Goal: Complete application form: Complete application form

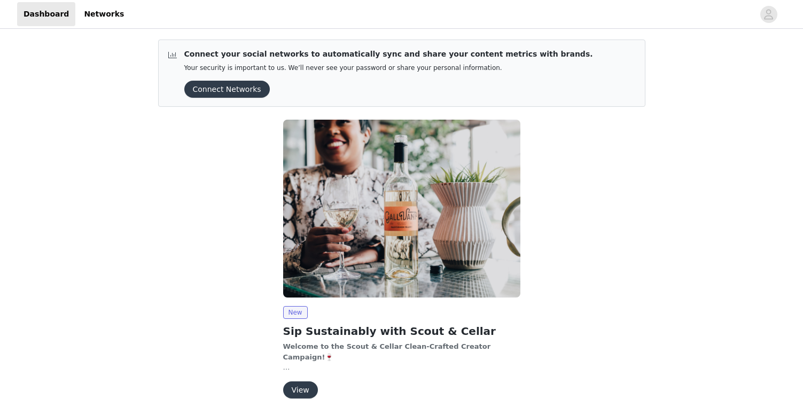
scroll to position [53, 0]
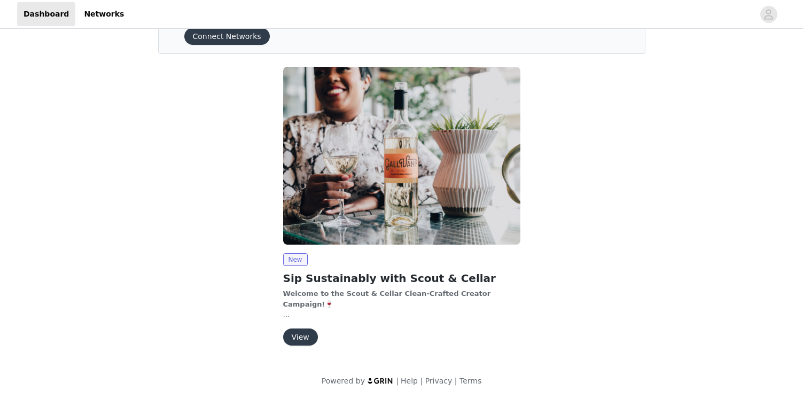
click at [306, 332] on button "View" at bounding box center [300, 337] width 35 height 17
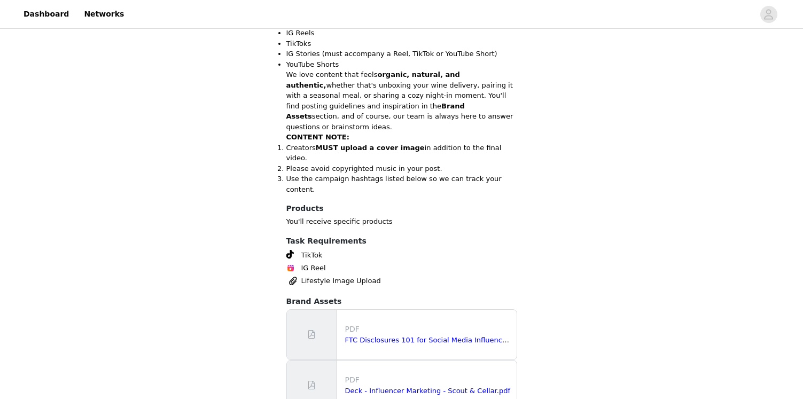
scroll to position [428, 0]
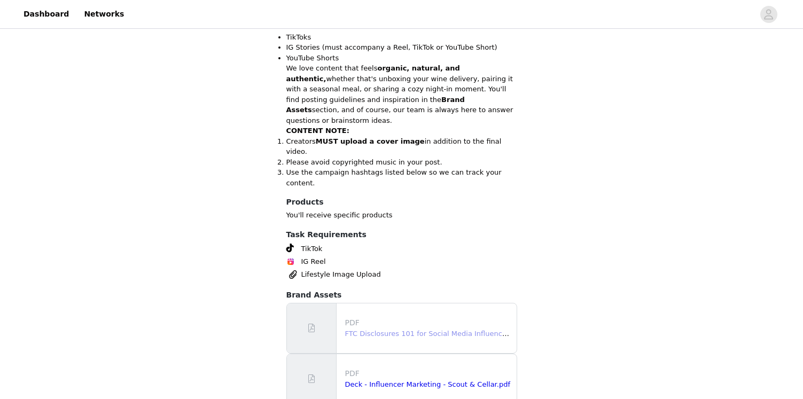
click at [438, 330] on link "FTC Disclosures 101 for Social Media Influencers.pdf" at bounding box center [436, 334] width 182 height 8
click at [383, 381] on link "Deck - Influencer Marketing - Scout & Cellar.pdf" at bounding box center [427, 385] width 165 height 8
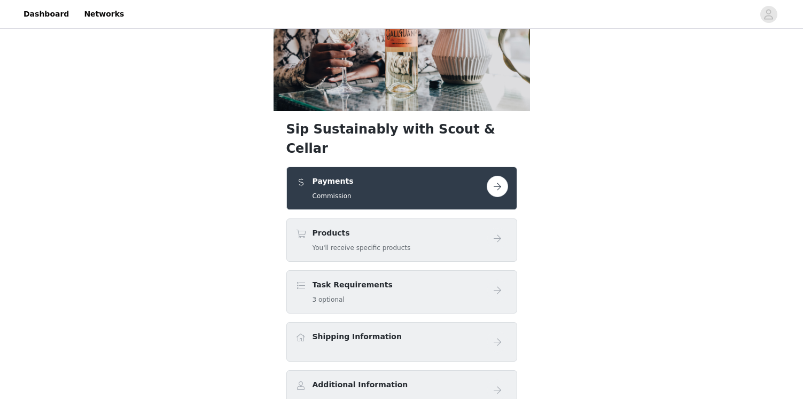
scroll to position [99, 0]
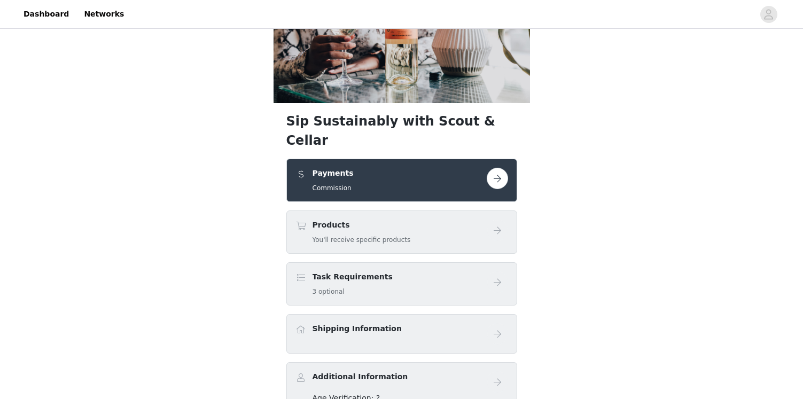
click at [476, 220] on div "Products You'll receive specific products" at bounding box center [391, 232] width 191 height 25
click at [495, 168] on button "button" at bounding box center [497, 178] width 21 height 21
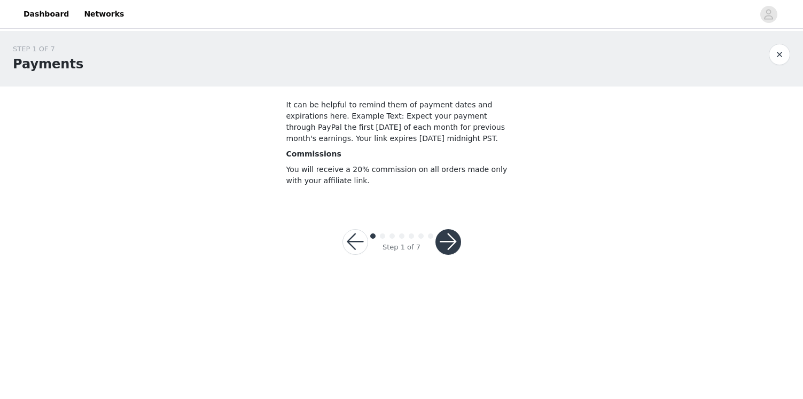
click at [455, 243] on button "button" at bounding box center [449, 242] width 26 height 26
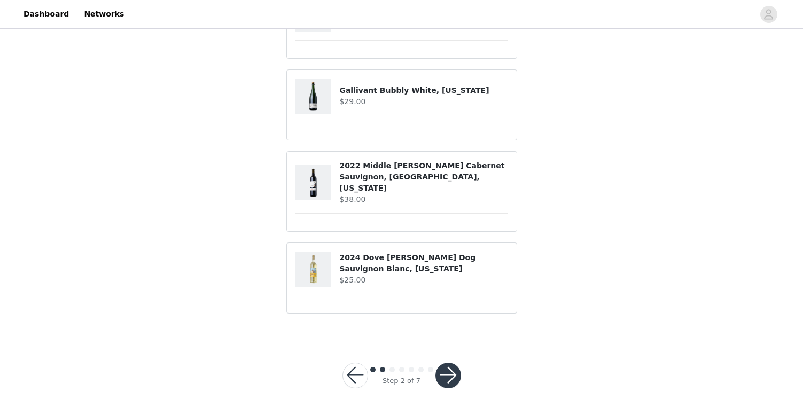
scroll to position [136, 0]
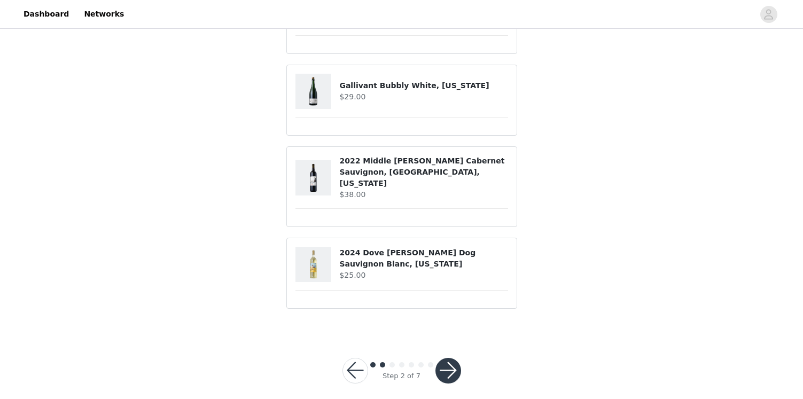
click at [452, 358] on button "button" at bounding box center [449, 371] width 26 height 26
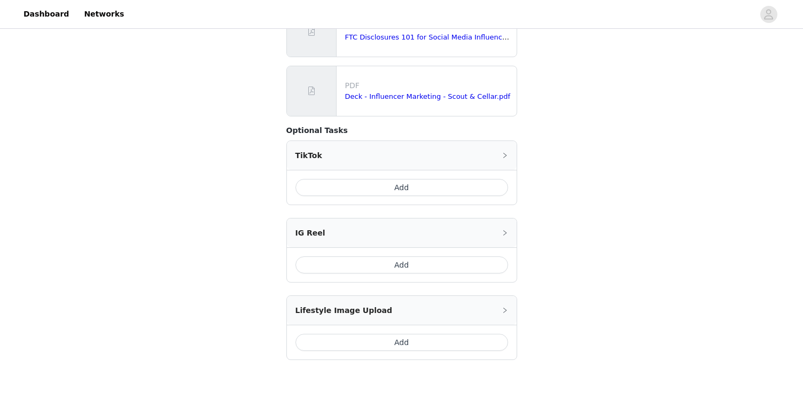
scroll to position [279, 0]
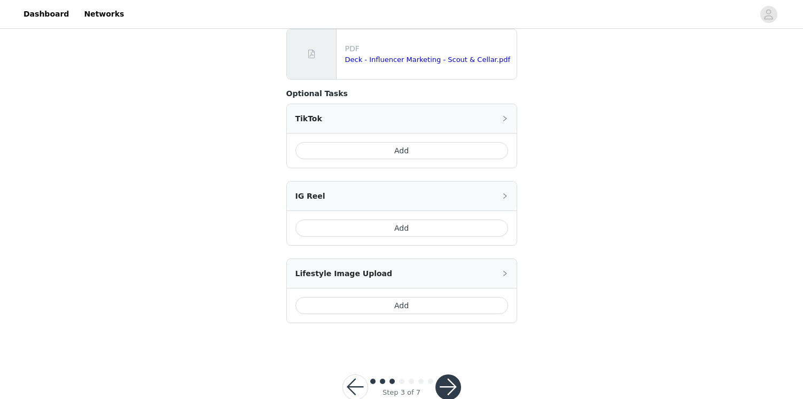
click at [449, 227] on button "Add" at bounding box center [402, 228] width 213 height 17
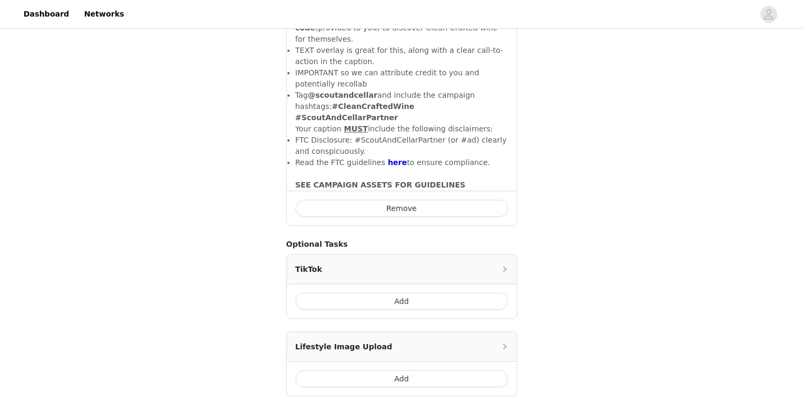
scroll to position [513, 0]
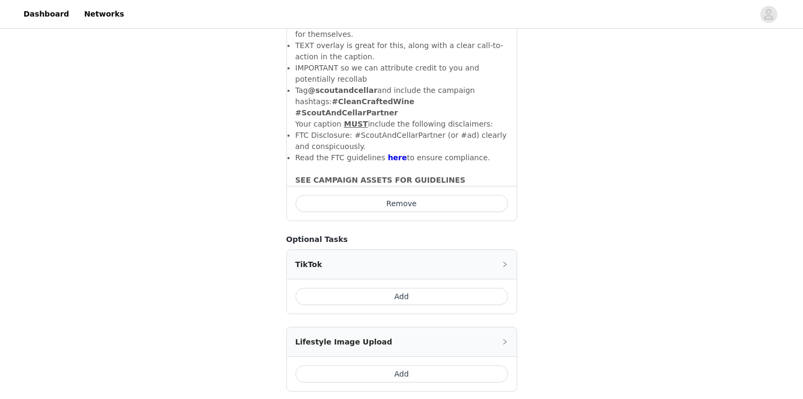
click at [417, 366] on button "Add" at bounding box center [402, 374] width 213 height 17
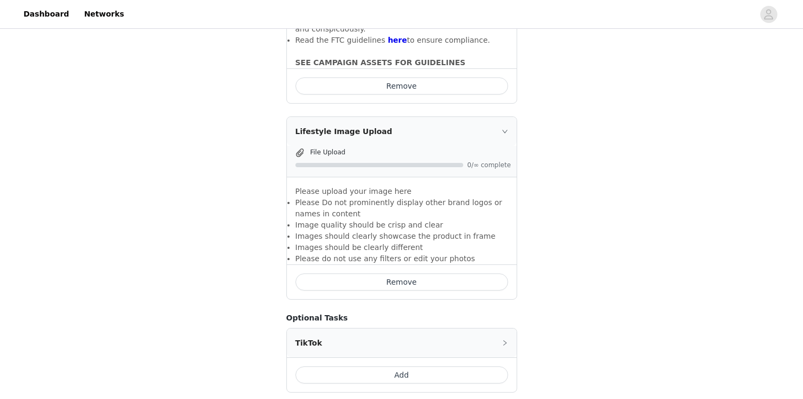
scroll to position [693, 0]
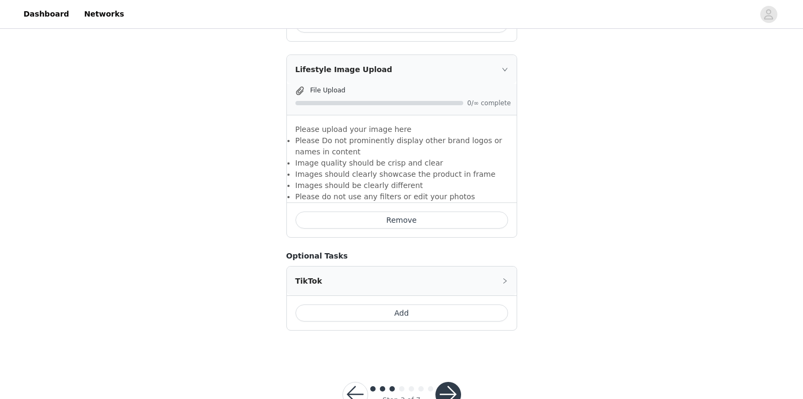
click at [485, 305] on button "Add" at bounding box center [402, 313] width 213 height 17
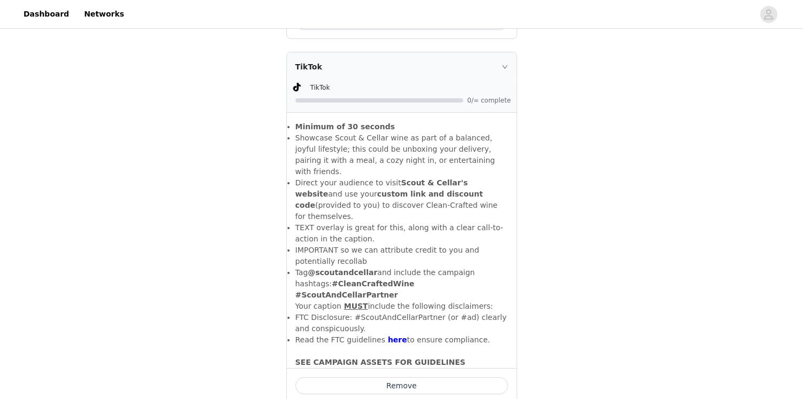
scroll to position [931, 0]
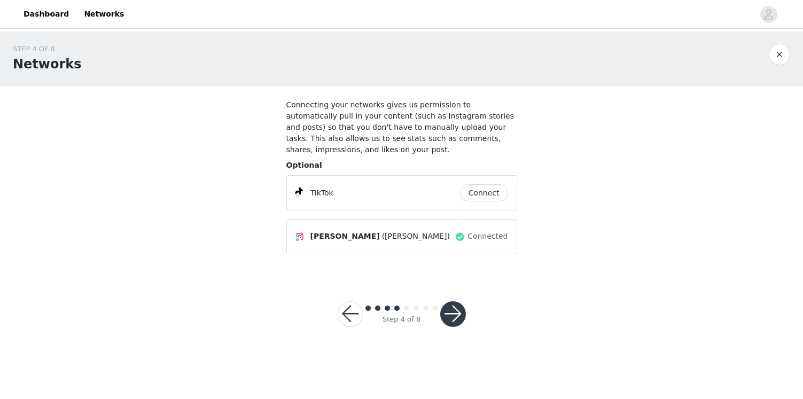
click at [358, 319] on button "button" at bounding box center [351, 314] width 26 height 26
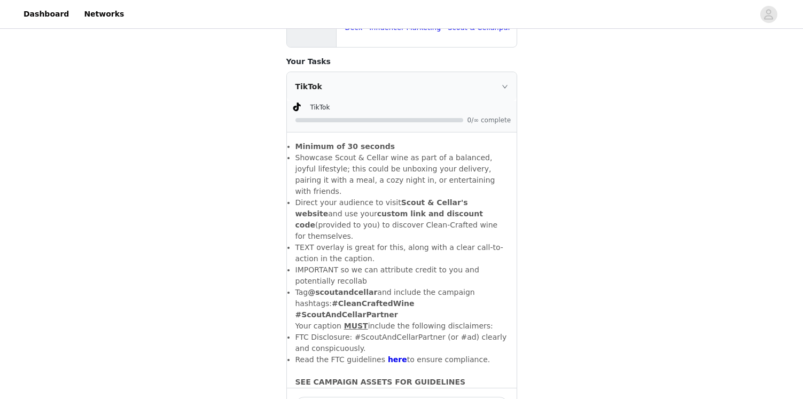
scroll to position [327, 0]
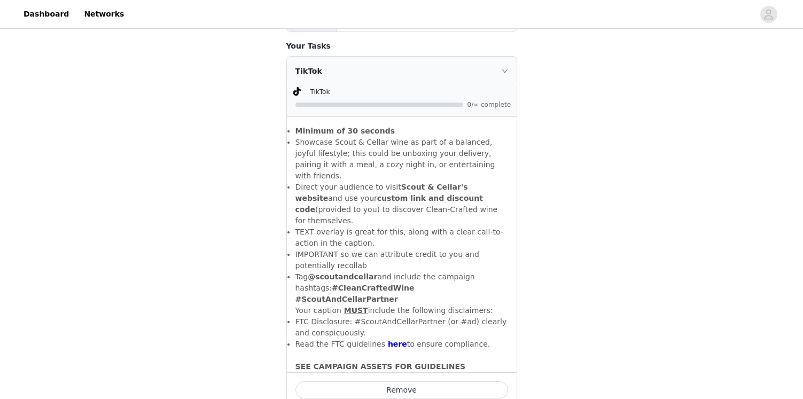
click at [395, 382] on button "Remove" at bounding box center [402, 390] width 213 height 17
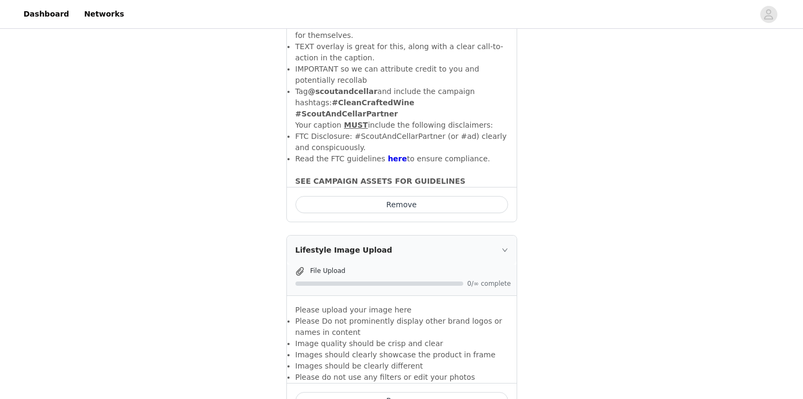
scroll to position [693, 0]
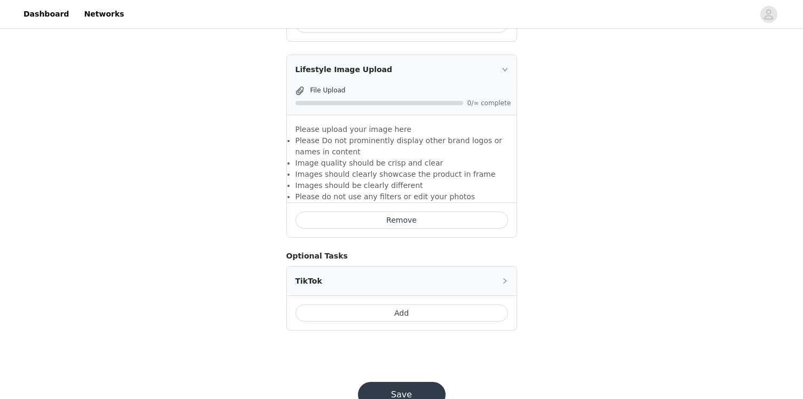
click at [421, 382] on button "Save" at bounding box center [402, 395] width 88 height 26
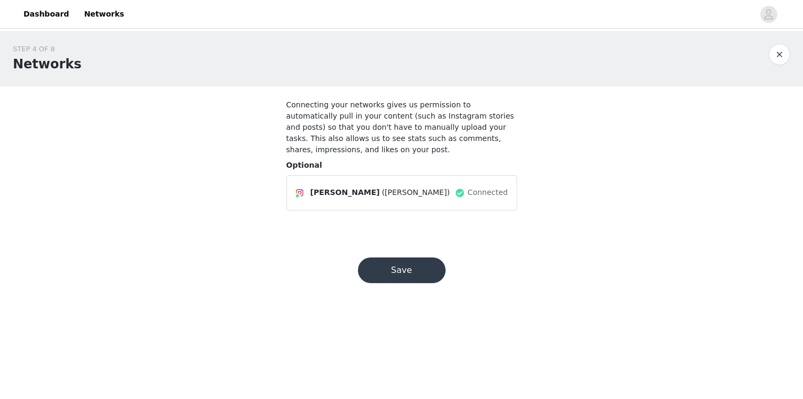
click at [417, 266] on button "Save" at bounding box center [402, 271] width 88 height 26
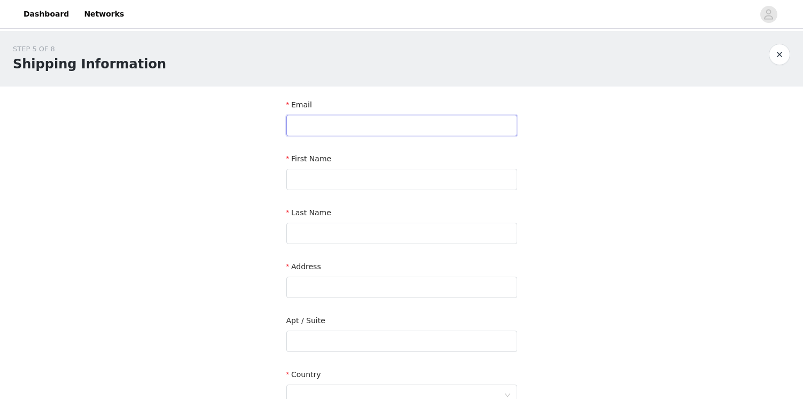
click at [389, 116] on input "text" at bounding box center [402, 125] width 231 height 21
type input "[EMAIL_ADDRESS][DOMAIN_NAME]"
click at [377, 174] on input "text" at bounding box center [402, 179] width 231 height 21
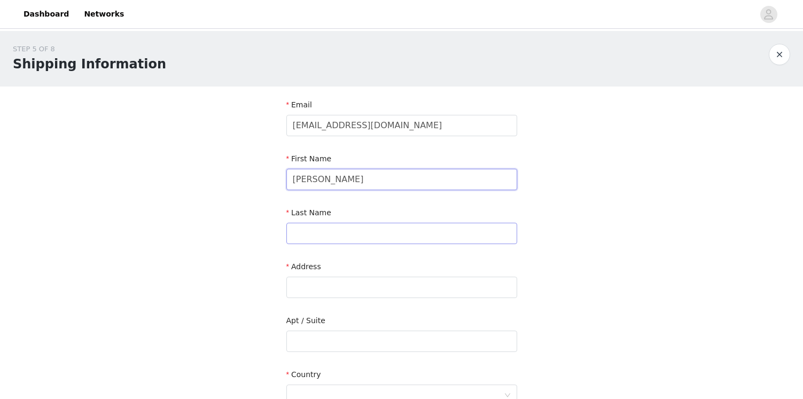
type input "[PERSON_NAME]"
click at [381, 234] on input "text" at bounding box center [402, 233] width 231 height 21
type input "[PERSON_NAME]"
click at [324, 297] on input "text" at bounding box center [402, 287] width 231 height 21
type input "[STREET_ADDRESS]"
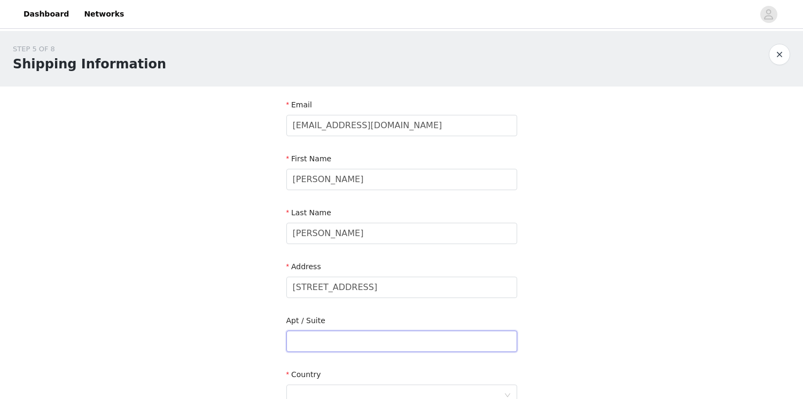
click at [339, 343] on input "text" at bounding box center [402, 341] width 231 height 21
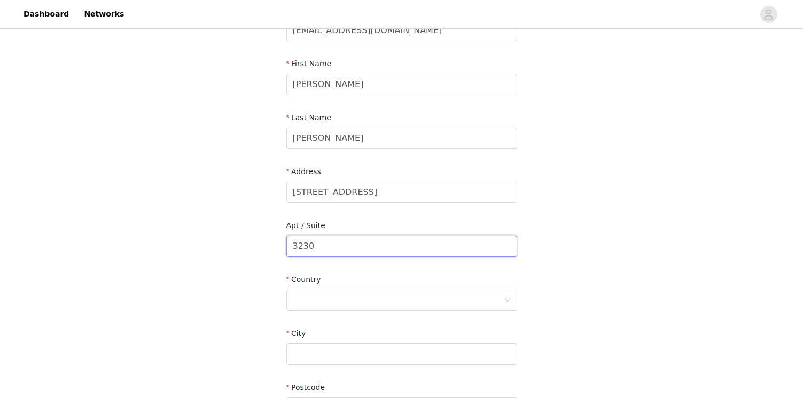
scroll to position [130, 0]
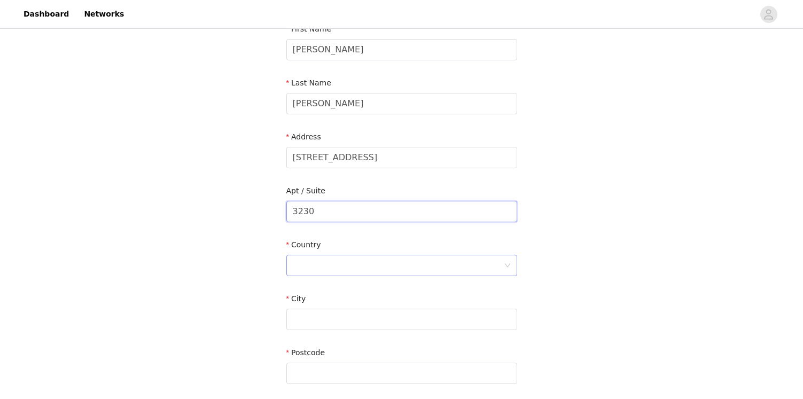
type input "3230"
click at [354, 265] on div at bounding box center [398, 266] width 211 height 20
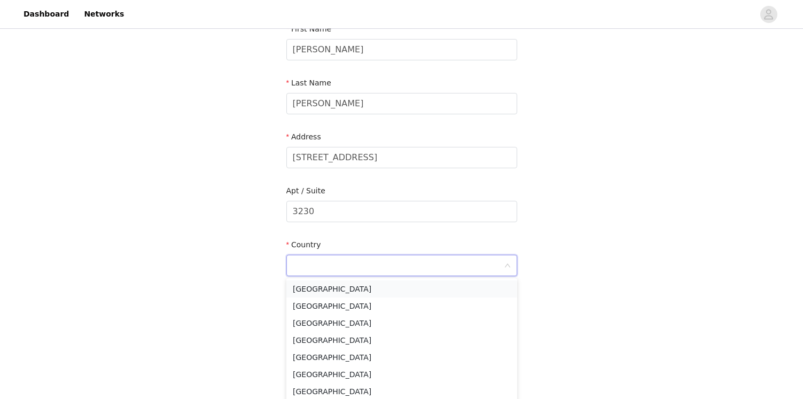
click at [347, 284] on li "[GEOGRAPHIC_DATA]" at bounding box center [402, 289] width 231 height 17
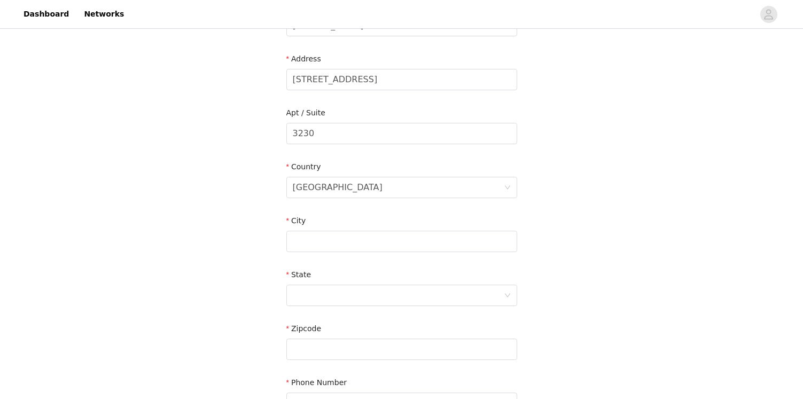
scroll to position [210, 0]
click at [342, 243] on input "text" at bounding box center [402, 239] width 231 height 21
type input "[GEOGRAPHIC_DATA]"
click at [310, 292] on div at bounding box center [398, 293] width 211 height 20
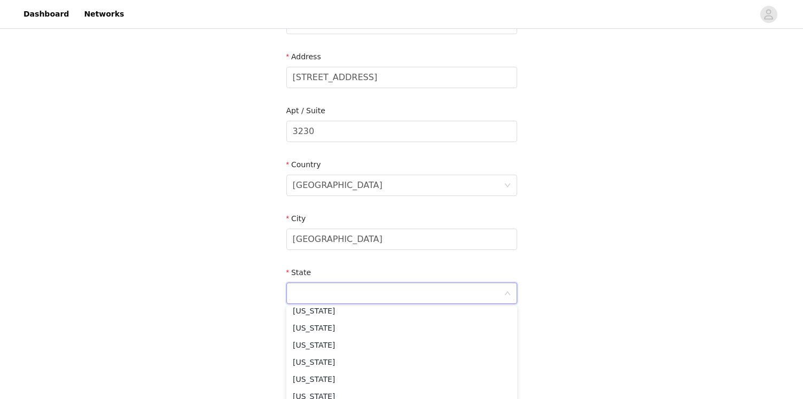
scroll to position [775, 0]
click at [324, 380] on li "[US_STATE]" at bounding box center [402, 380] width 231 height 17
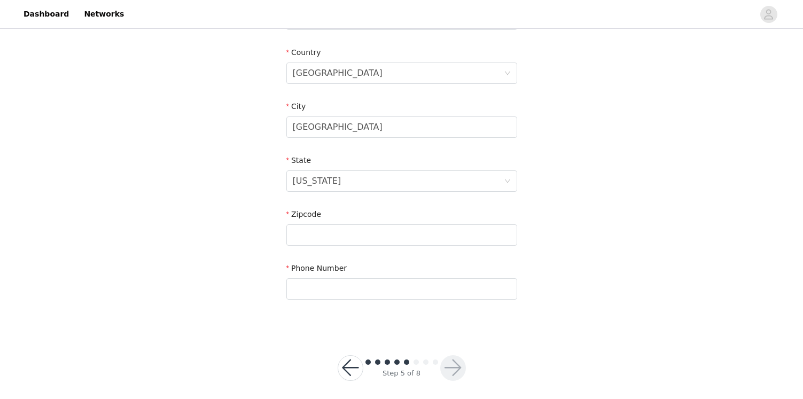
scroll to position [329, 0]
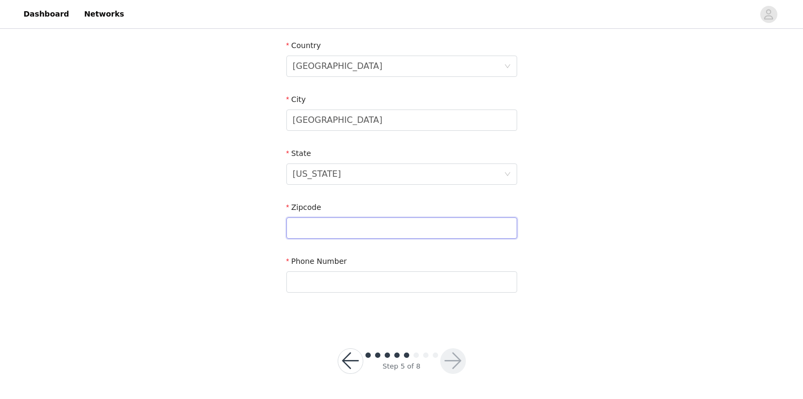
click at [328, 228] on input "text" at bounding box center [402, 228] width 231 height 21
type input "02816"
click at [307, 276] on input "text" at bounding box center [402, 282] width 231 height 21
type input "7632802769"
click at [448, 357] on button "button" at bounding box center [453, 362] width 26 height 26
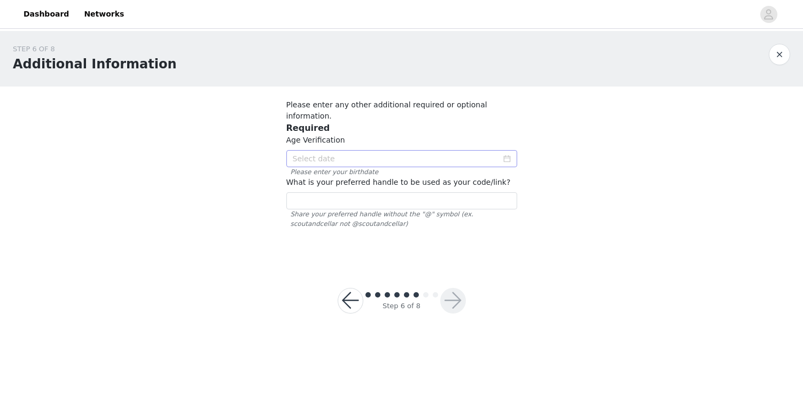
click at [507, 155] on icon "icon: calendar" at bounding box center [507, 158] width 7 height 7
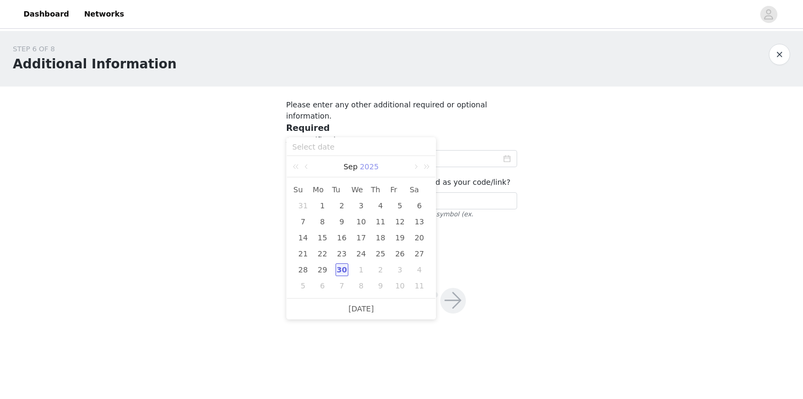
click at [375, 167] on link "2025" at bounding box center [369, 166] width 21 height 21
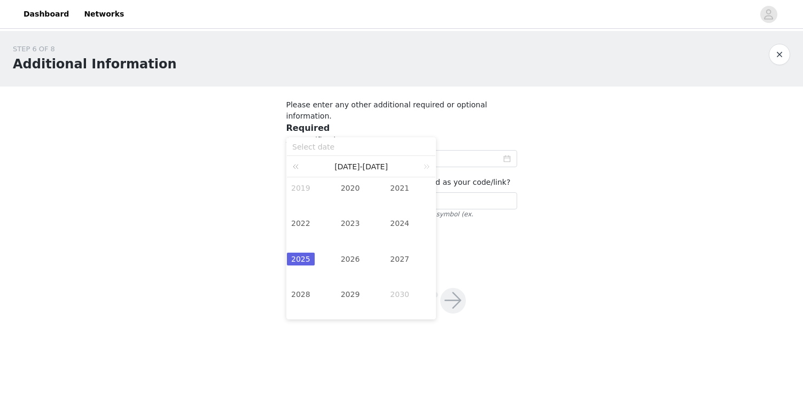
click at [296, 168] on link at bounding box center [298, 166] width 14 height 21
click at [427, 164] on link at bounding box center [425, 166] width 14 height 21
click at [394, 187] on link "2001" at bounding box center [400, 188] width 28 height 13
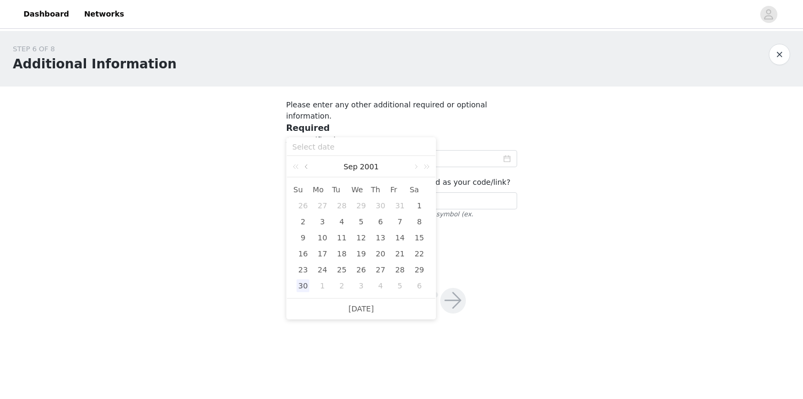
click at [310, 169] on link at bounding box center [308, 166] width 10 height 21
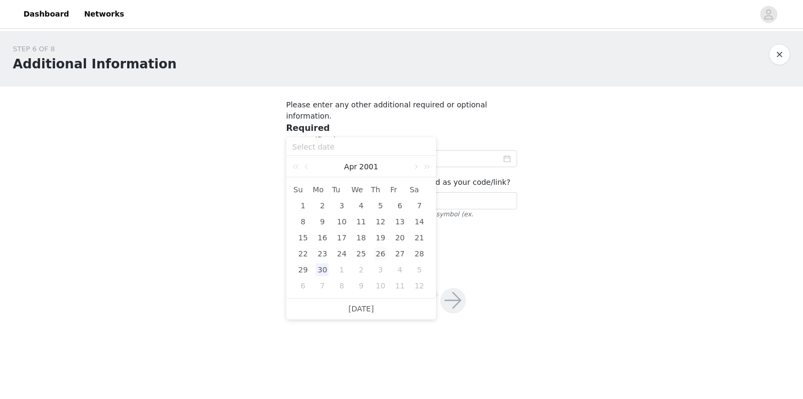
click at [384, 251] on div "26" at bounding box center [380, 253] width 13 height 13
type input "[DATE]"
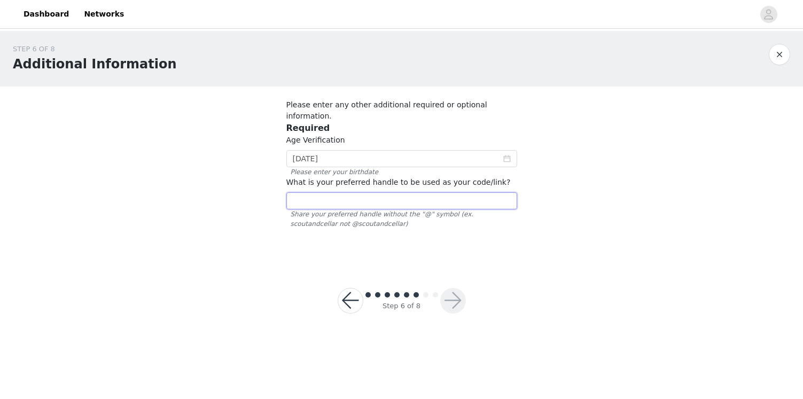
click at [432, 192] on input "text" at bounding box center [402, 200] width 231 height 17
drag, startPoint x: 300, startPoint y: 189, endPoint x: 288, endPoint y: 189, distance: 12.3
click at [292, 192] on input "@nicole___bruno" at bounding box center [402, 200] width 231 height 17
type input "[PERSON_NAME]"
click at [453, 288] on button "button" at bounding box center [453, 301] width 26 height 26
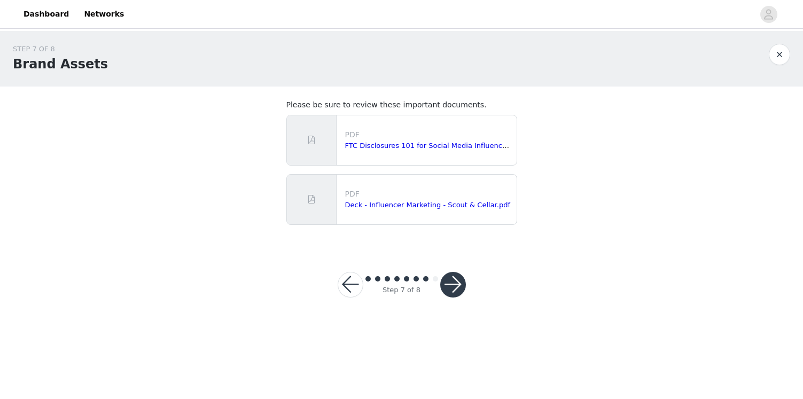
click at [456, 289] on button "button" at bounding box center [453, 285] width 26 height 26
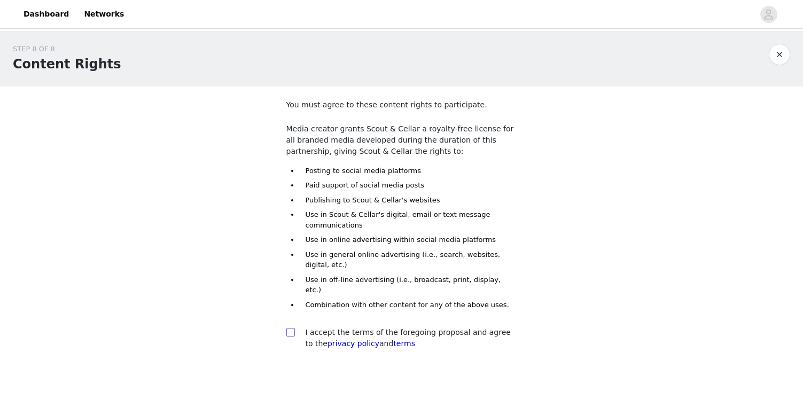
click at [293, 328] on span at bounding box center [291, 332] width 9 height 9
click at [293, 328] on input "checkbox" at bounding box center [290, 331] width 7 height 7
checkbox input "true"
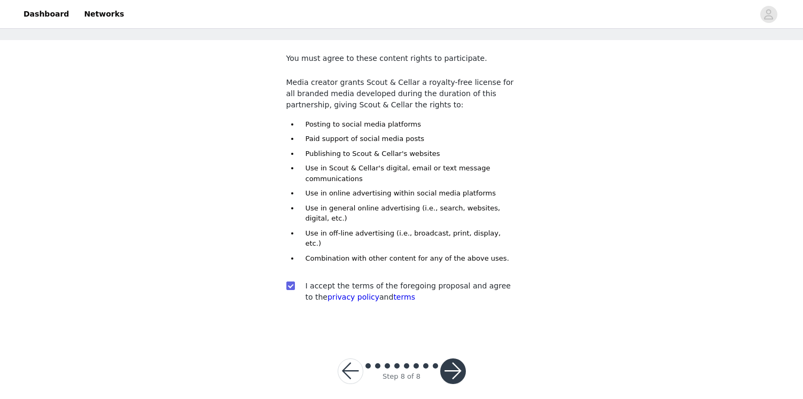
click at [456, 361] on button "button" at bounding box center [453, 372] width 26 height 26
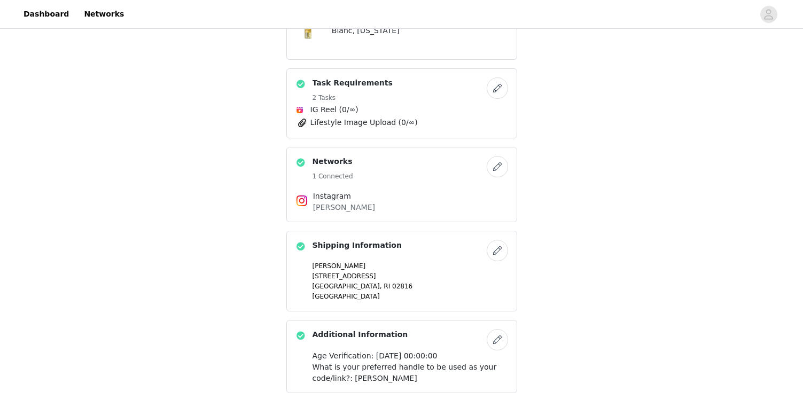
scroll to position [84, 0]
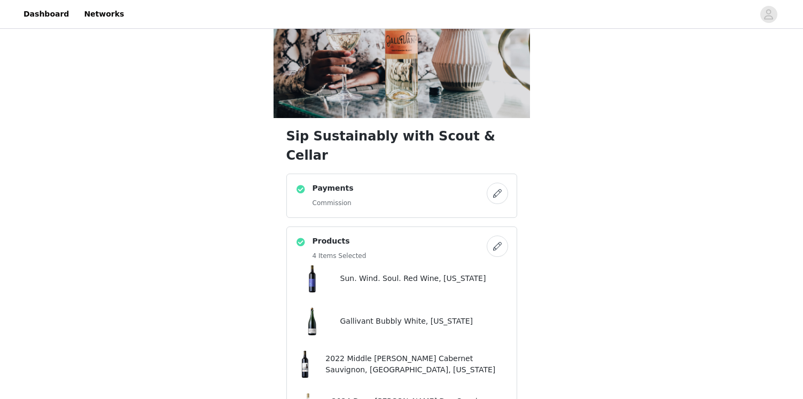
click at [343, 183] on h4 "Payments" at bounding box center [333, 188] width 41 height 11
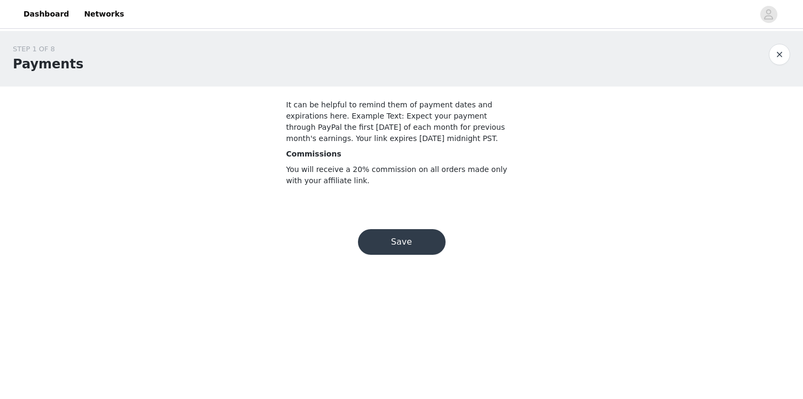
click at [414, 238] on button "Save" at bounding box center [402, 242] width 88 height 26
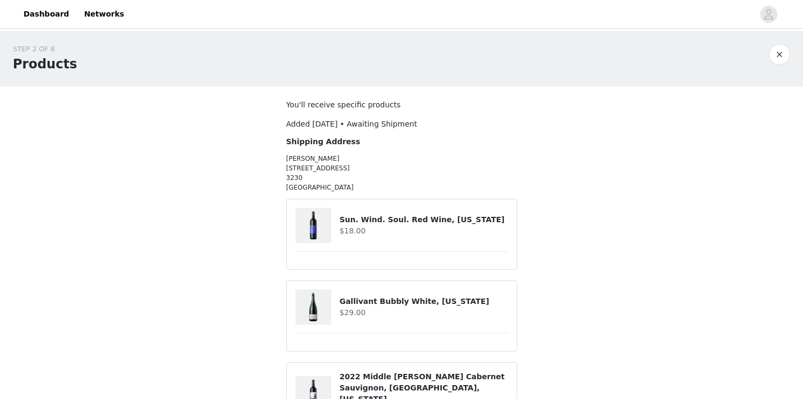
scroll to position [216, 0]
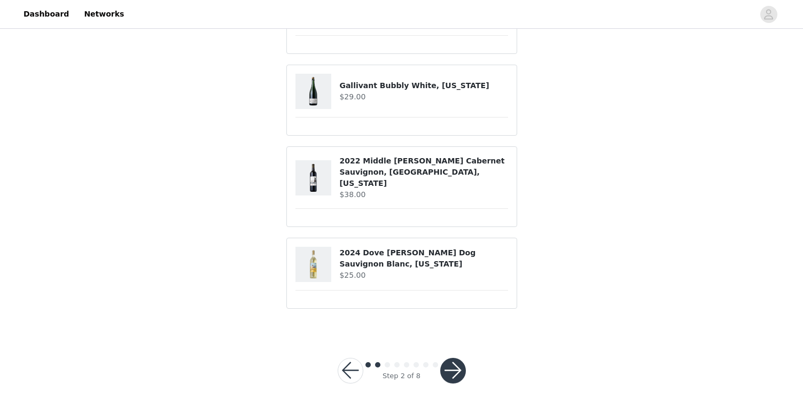
click at [452, 358] on button "button" at bounding box center [453, 371] width 26 height 26
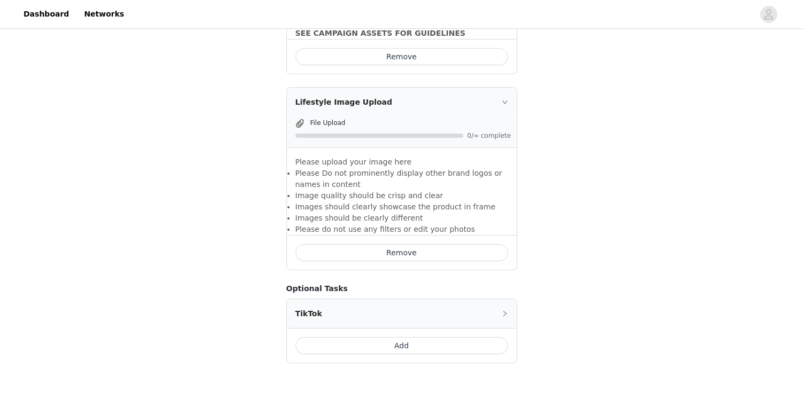
scroll to position [693, 0]
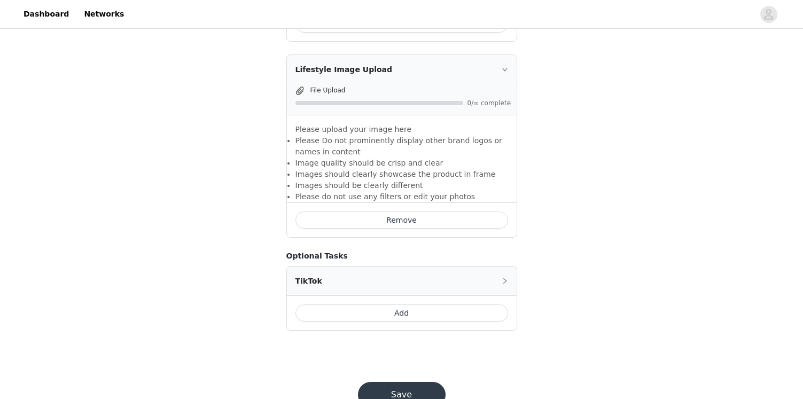
click at [417, 382] on button "Save" at bounding box center [402, 395] width 88 height 26
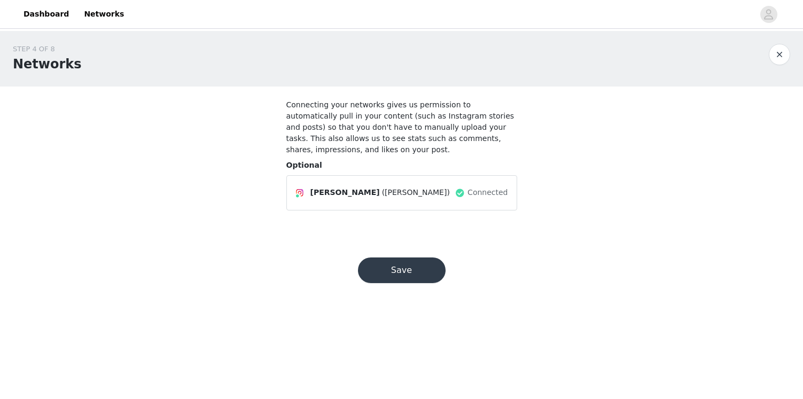
click at [423, 270] on button "Save" at bounding box center [402, 271] width 88 height 26
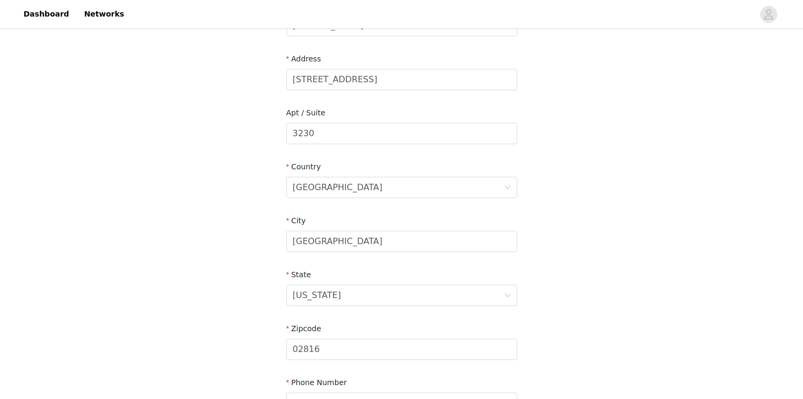
scroll to position [329, 0]
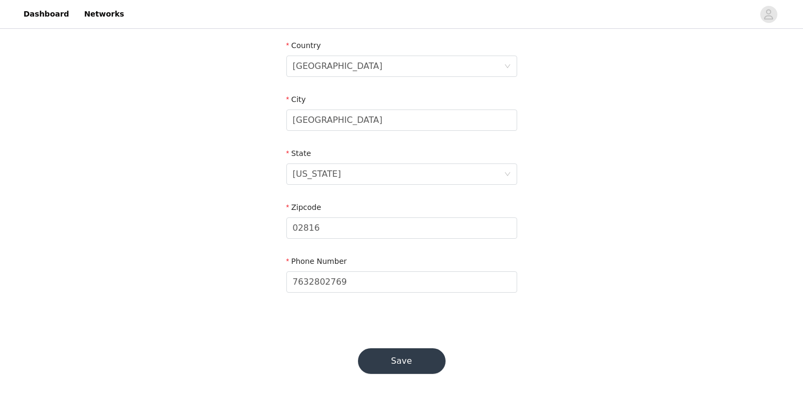
click at [396, 365] on button "Save" at bounding box center [402, 362] width 88 height 26
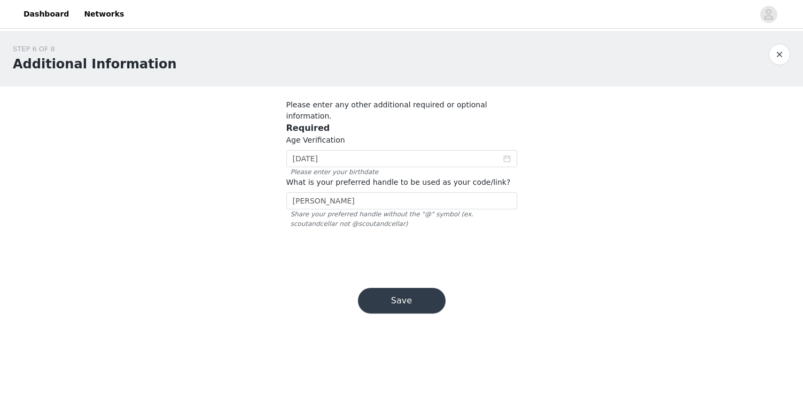
click at [409, 295] on button "Save" at bounding box center [402, 301] width 88 height 26
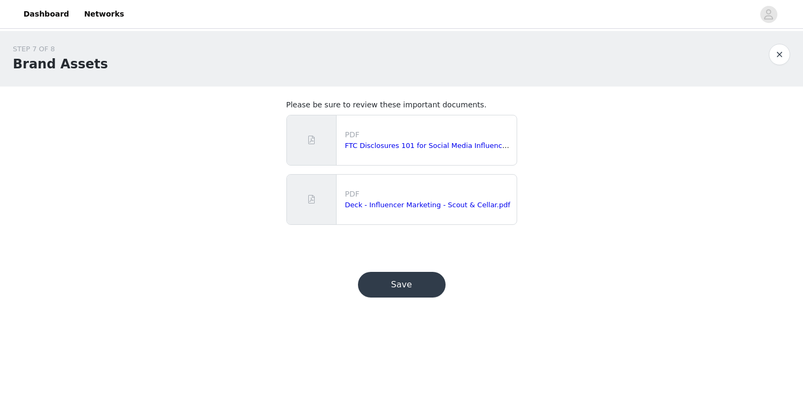
click at [409, 295] on button "Save" at bounding box center [402, 285] width 88 height 26
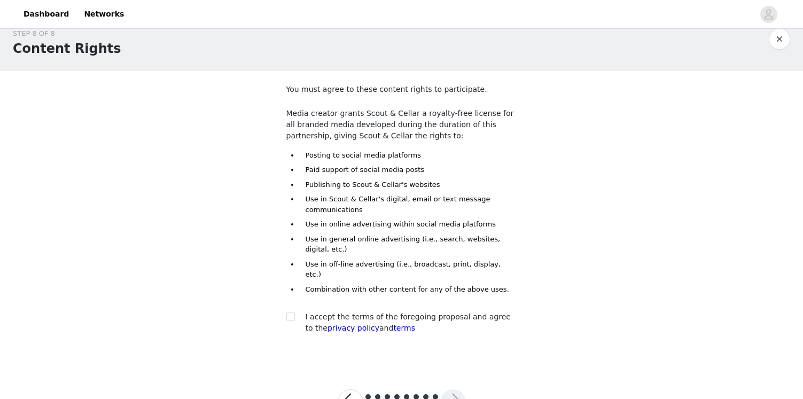
scroll to position [47, 0]
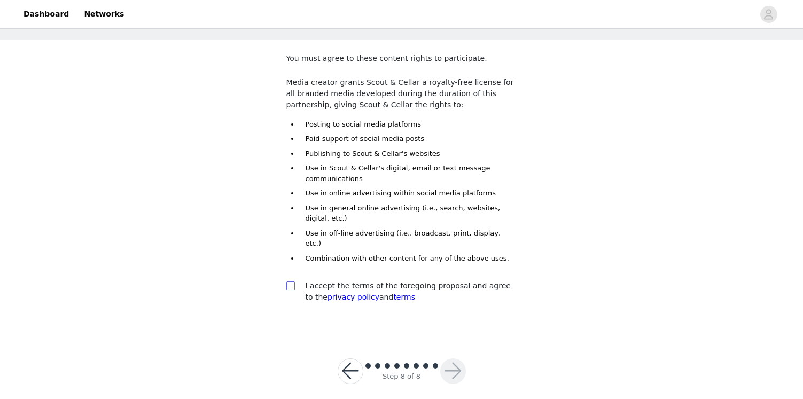
click at [292, 282] on input "checkbox" at bounding box center [290, 285] width 7 height 7
checkbox input "true"
click at [453, 360] on button "button" at bounding box center [453, 372] width 26 height 26
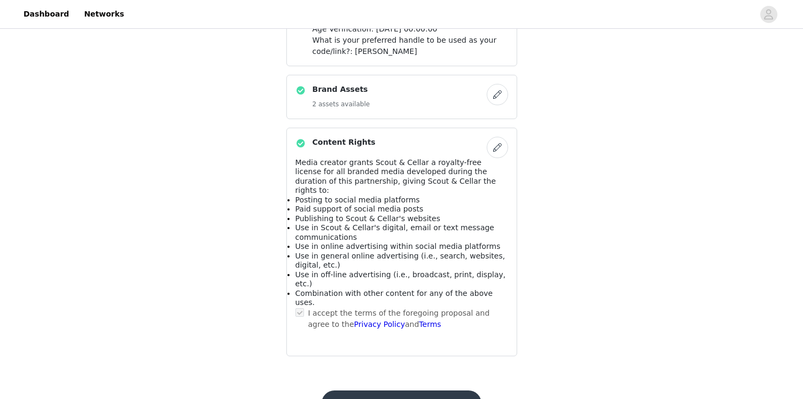
click at [438, 391] on button "Submit Proposal" at bounding box center [402, 404] width 160 height 26
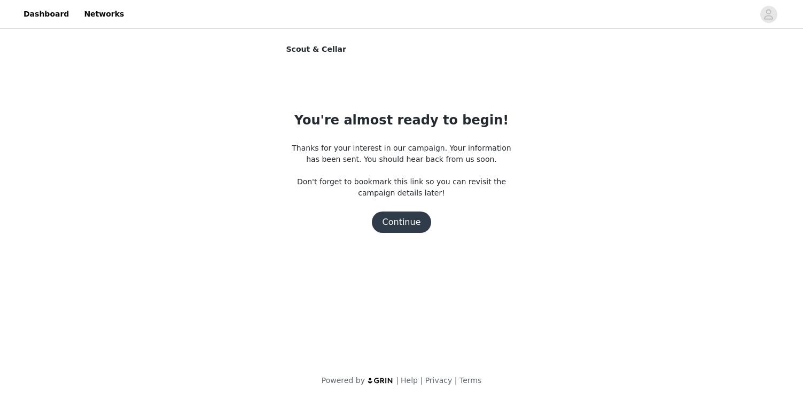
click at [401, 226] on button "Continue" at bounding box center [402, 222] width 60 height 21
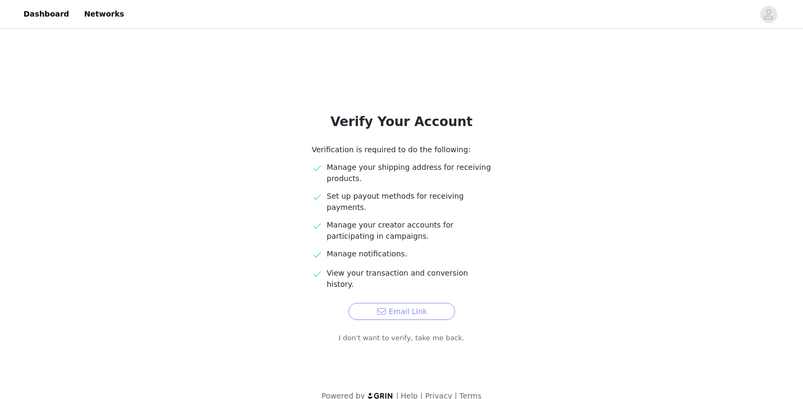
click at [417, 303] on button "Email Link" at bounding box center [402, 311] width 107 height 17
